Goal: Information Seeking & Learning: Learn about a topic

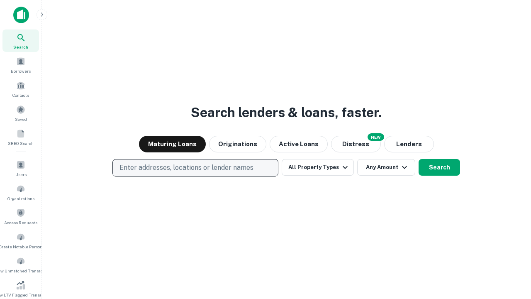
click at [195, 168] on p "Enter addresses, locations or lender names" at bounding box center [186, 168] width 134 height 10
type input "**********"
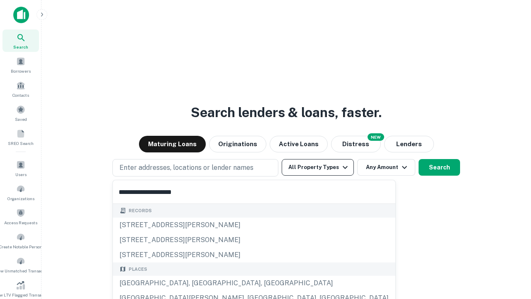
click at [198, 283] on div "[GEOGRAPHIC_DATA], [GEOGRAPHIC_DATA], [GEOGRAPHIC_DATA]" at bounding box center [254, 282] width 282 height 15
click at [318, 167] on button "All Property Types" at bounding box center [318, 167] width 72 height 17
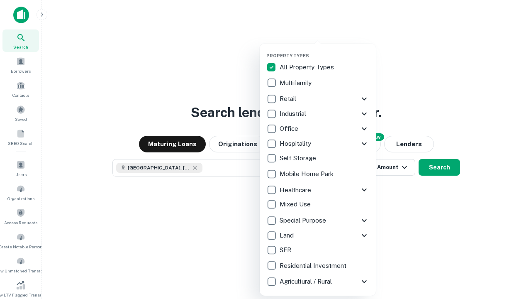
click at [324, 50] on button "button" at bounding box center [324, 50] width 116 height 0
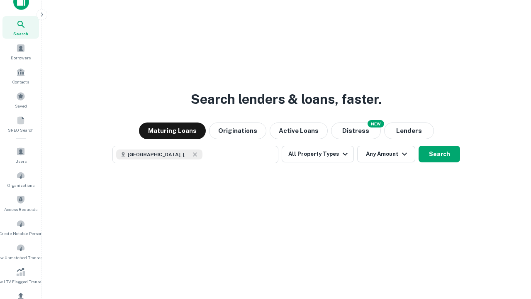
scroll to position [5, 100]
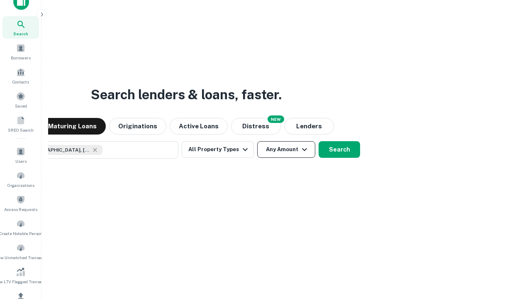
click at [257, 141] on button "Any Amount" at bounding box center [286, 149] width 58 height 17
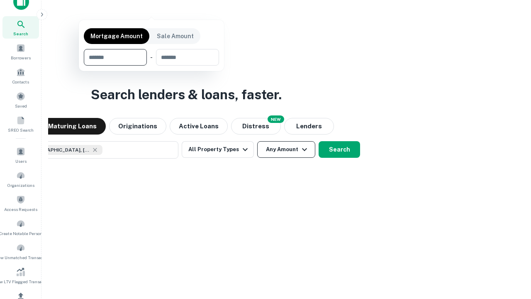
scroll to position [60, 235]
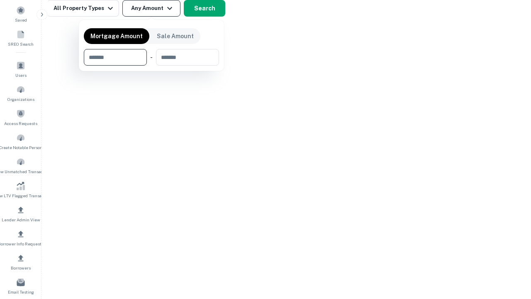
type input "*******"
click at [151, 66] on button "button" at bounding box center [151, 66] width 135 height 0
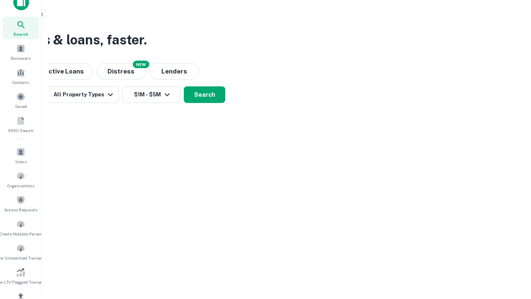
scroll to position [5, 153]
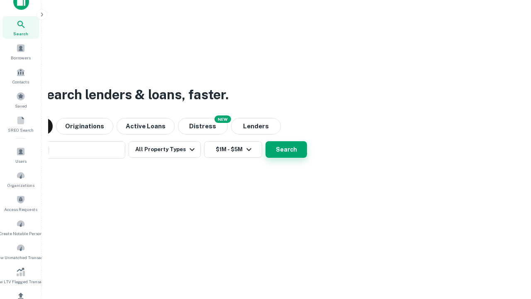
click at [265, 141] on button "Search" at bounding box center [285, 149] width 41 height 17
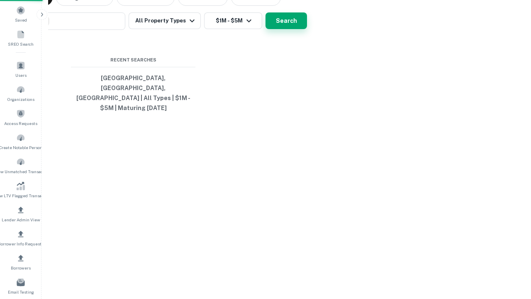
scroll to position [27, 235]
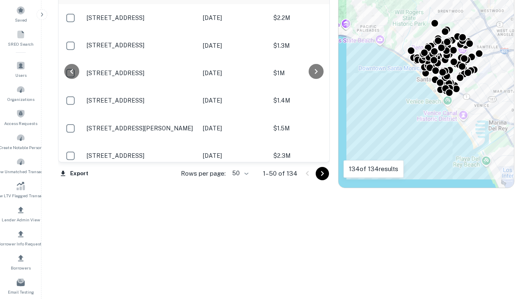
click at [239, 173] on body "Search Borrowers Contacts Saved SREO Search Users Organizations Access Requests…" at bounding box center [265, 50] width 531 height 299
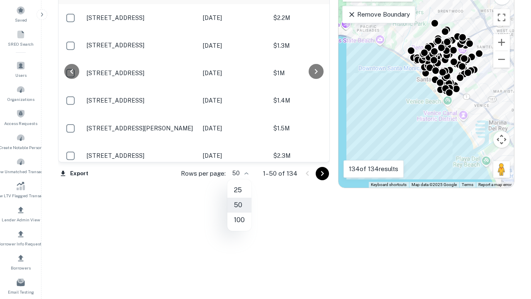
click at [239, 190] on li "25" at bounding box center [239, 190] width 24 height 15
type input "**"
